Goal: Contribute content: Add original content to the website for others to see

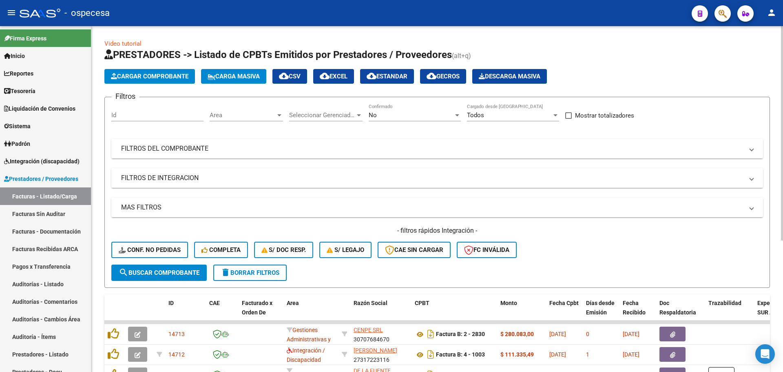
click at [228, 74] on span "Carga Masiva" at bounding box center [234, 76] width 52 height 7
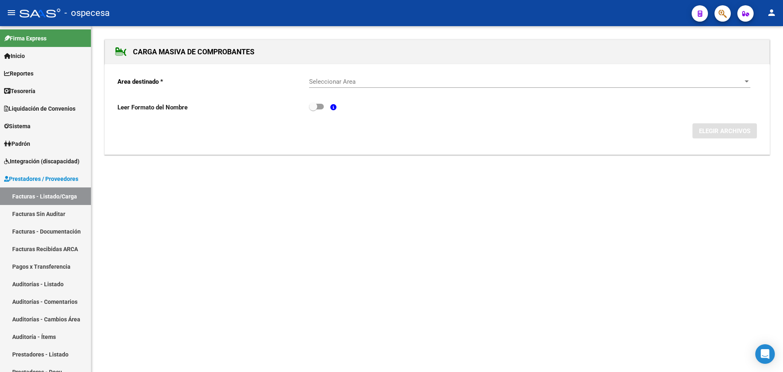
click at [463, 92] on div "Seleccionar Area Seleccionar Area" at bounding box center [529, 82] width 441 height 25
click at [457, 84] on span "Seleccionar Area" at bounding box center [526, 81] width 434 height 7
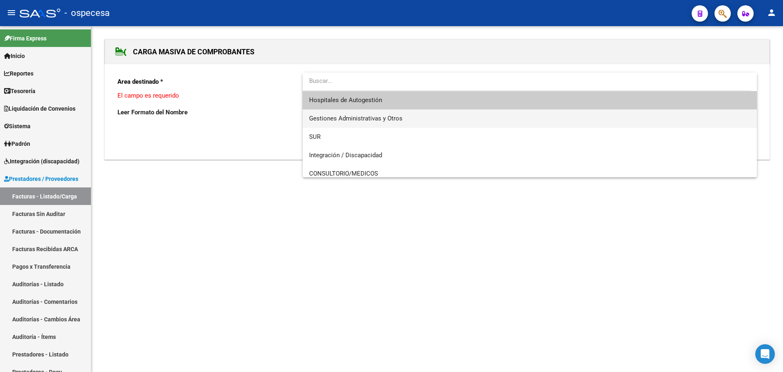
click at [426, 118] on span "Gestiones Administrativas y Otros" at bounding box center [529, 118] width 441 height 18
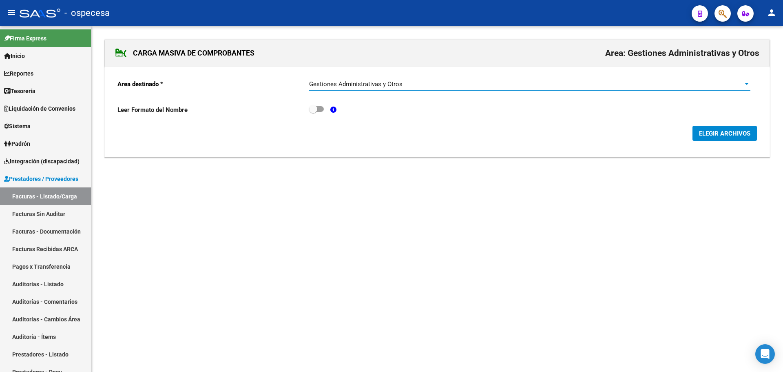
click at [716, 137] on span "ELEGIR ARCHIVOS" at bounding box center [724, 133] width 51 height 7
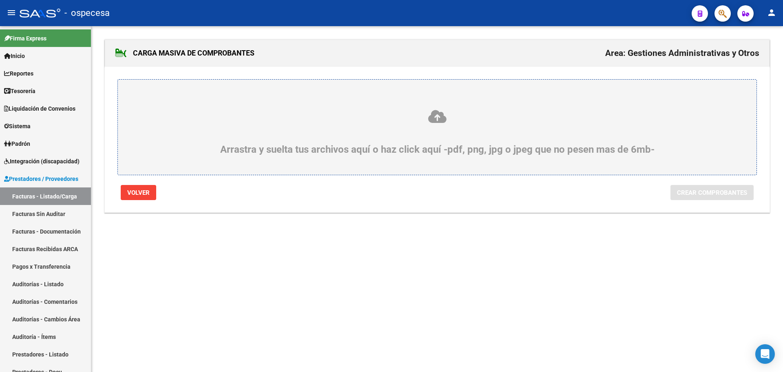
click at [390, 116] on icon at bounding box center [437, 116] width 600 height 15
click at [0, 0] on input "Arrastra y suelta tus archivos aquí o haz click aquí -pdf, png, jpg o jpeg que …" at bounding box center [0, 0] width 0 height 0
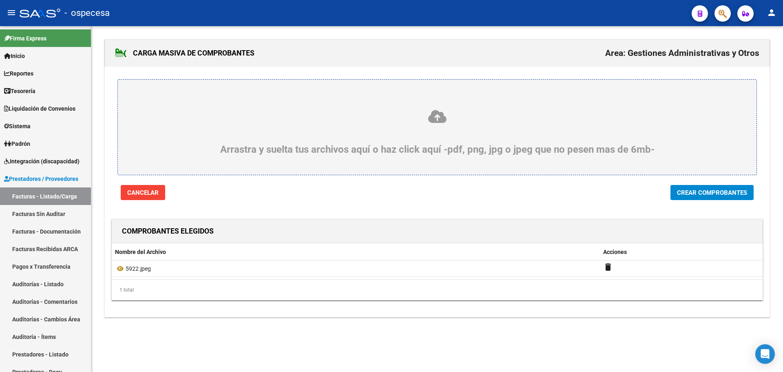
click at [726, 195] on span "Crear Comprobantes" at bounding box center [712, 192] width 70 height 7
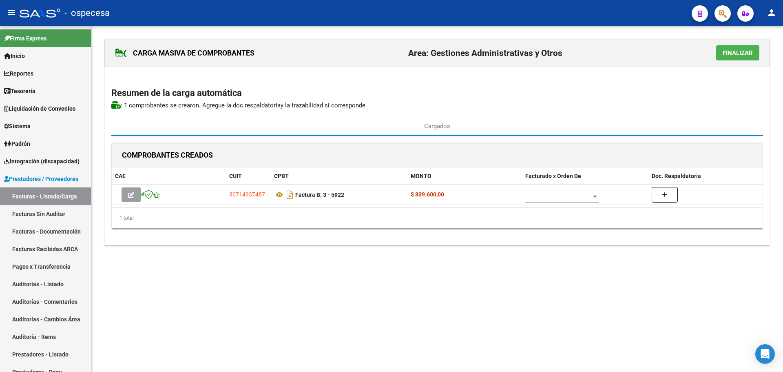
click at [729, 49] on span "Finalizar" at bounding box center [738, 52] width 30 height 7
